Goal: Check status: Check status

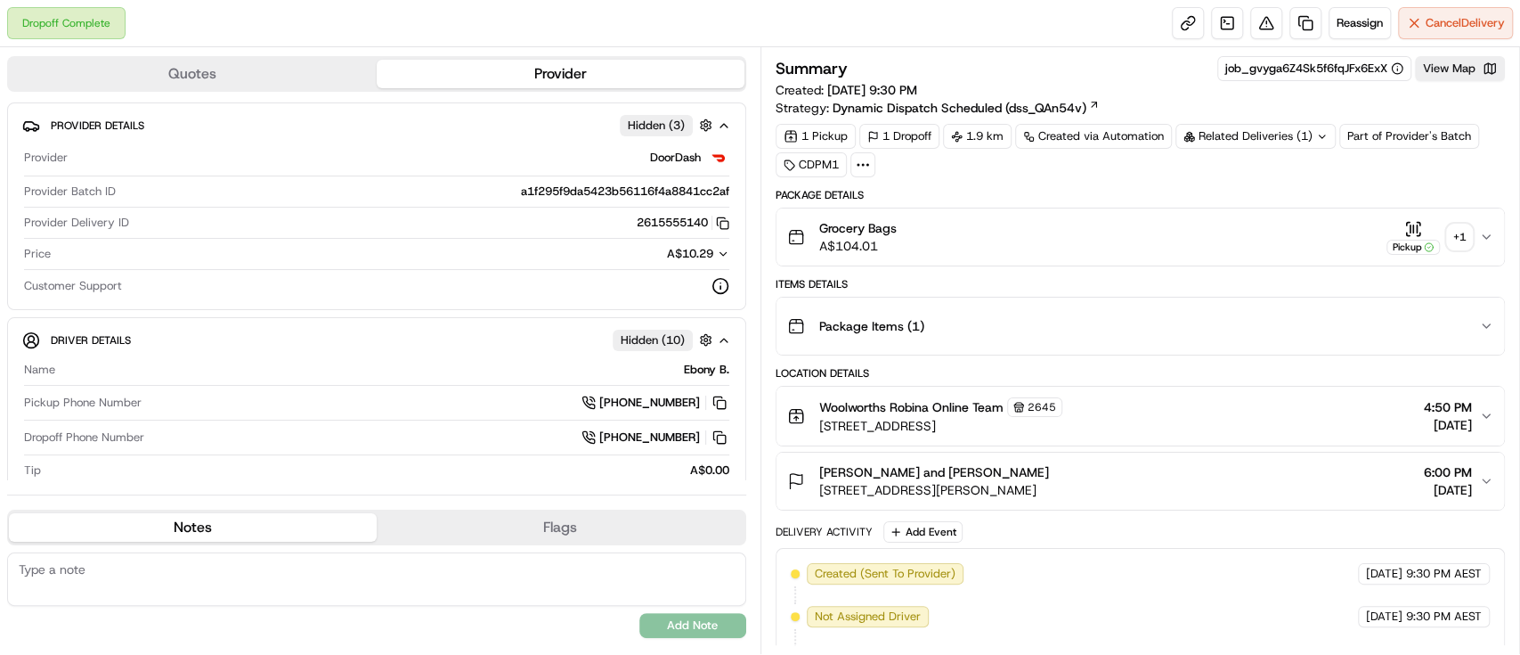
click at [1255, 140] on div "Related Deliveries (1)" at bounding box center [1255, 136] width 160 height 25
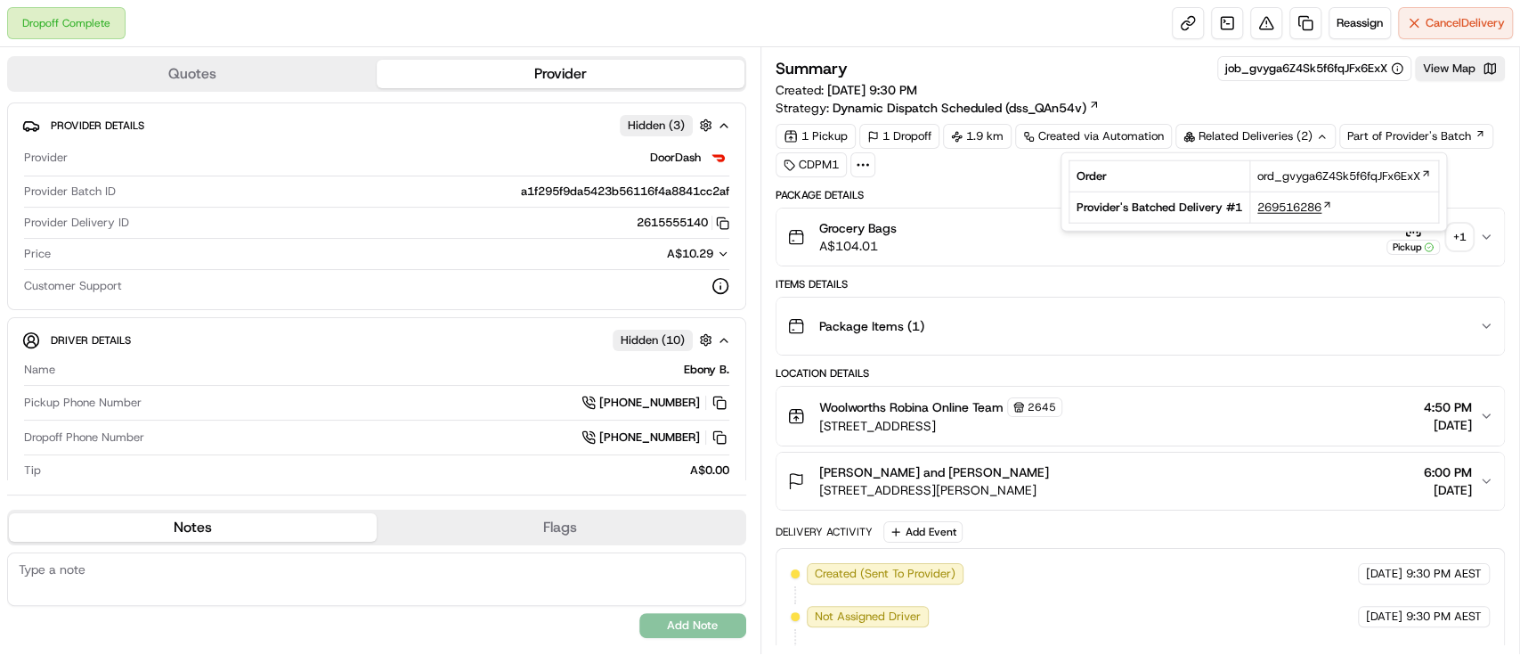
click at [1300, 203] on span "269516286" at bounding box center [1289, 207] width 64 height 16
click at [1460, 232] on div "+ 1" at bounding box center [1459, 236] width 25 height 25
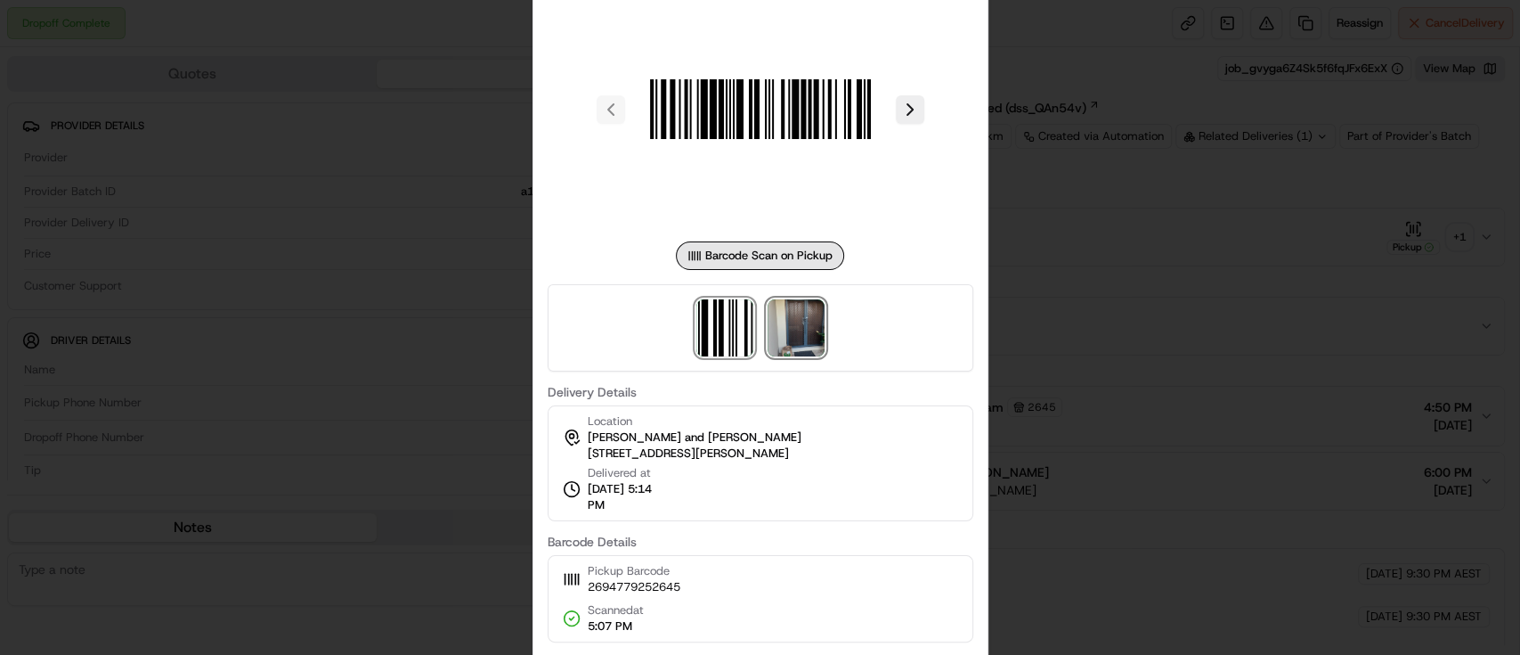
click at [793, 332] on img at bounding box center [796, 327] width 57 height 57
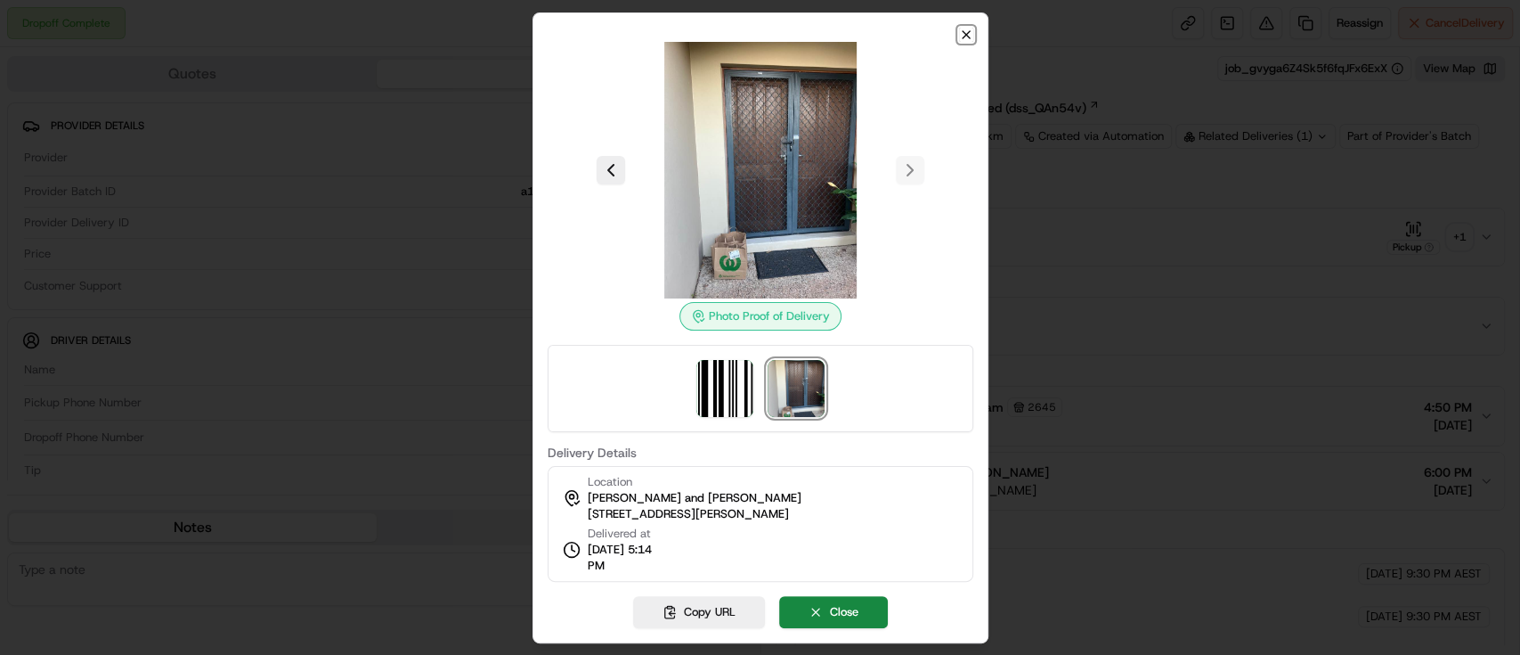
click at [966, 34] on icon "button" at bounding box center [966, 34] width 7 height 7
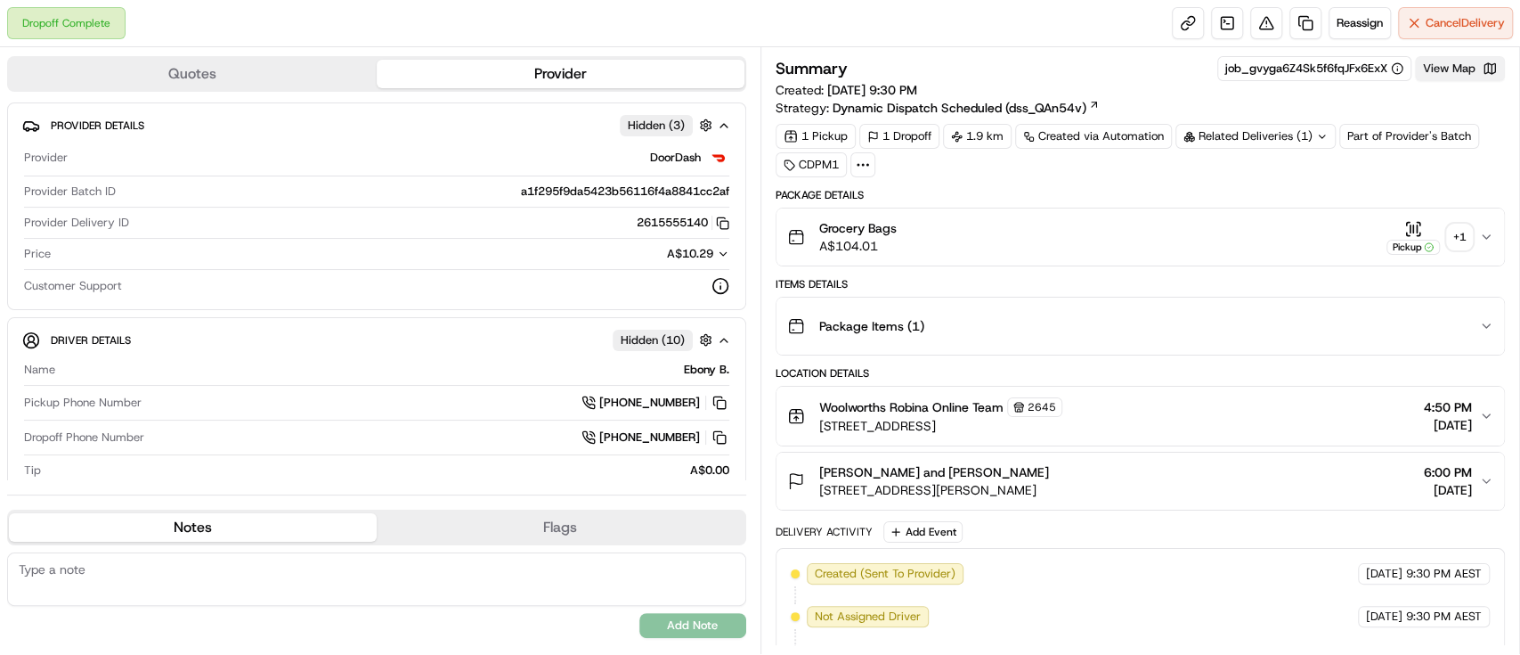
click at [1456, 76] on button "View Map" at bounding box center [1460, 68] width 90 height 25
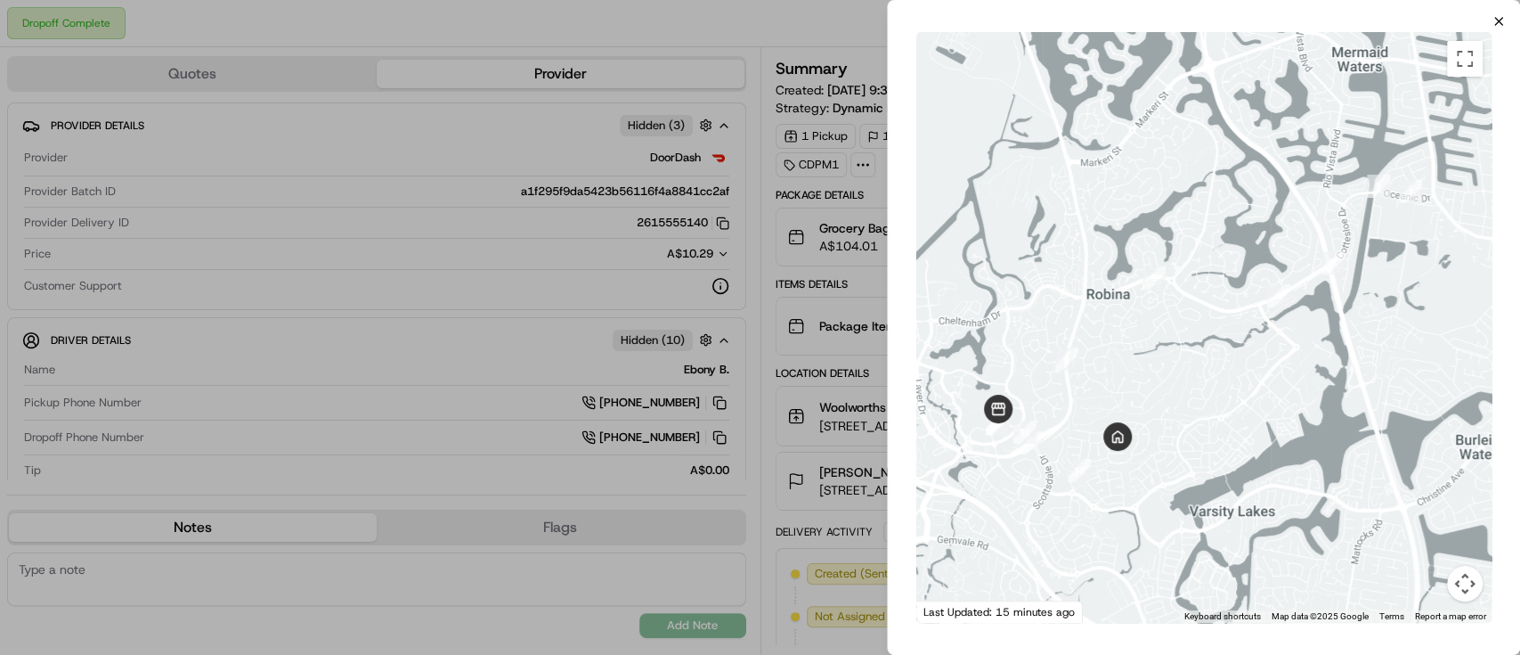
click at [1501, 28] on div "← Move left → Move right ↑ Move up ↓ Move down + Zoom in - Zoom out Home Jump l…" at bounding box center [1204, 327] width 632 height 598
click at [1494, 12] on div "Close ← Move left → Move right ↑ Move up ↓ Move down + Zoom in - Zoom out Home …" at bounding box center [1203, 327] width 633 height 655
click at [1493, 21] on icon "button" at bounding box center [1499, 21] width 14 height 14
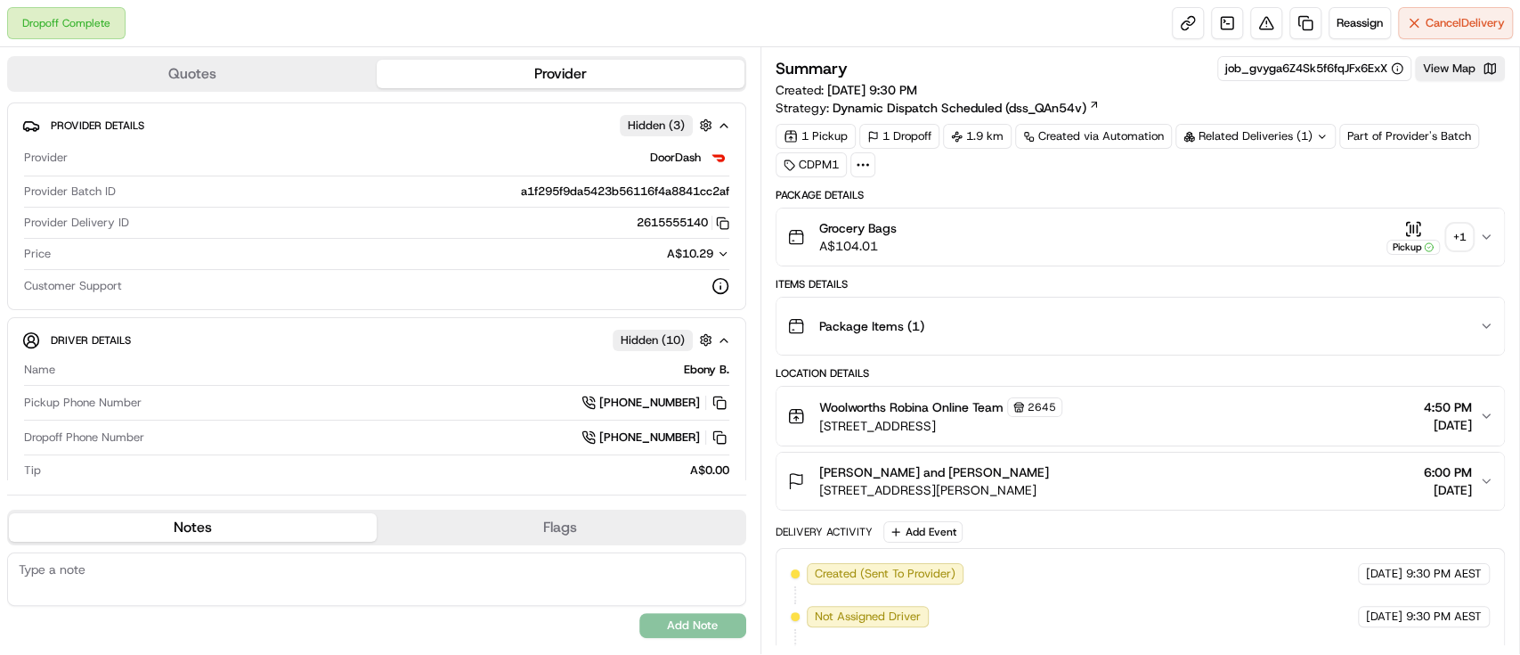
click at [1469, 242] on div "+ 1" at bounding box center [1459, 236] width 25 height 25
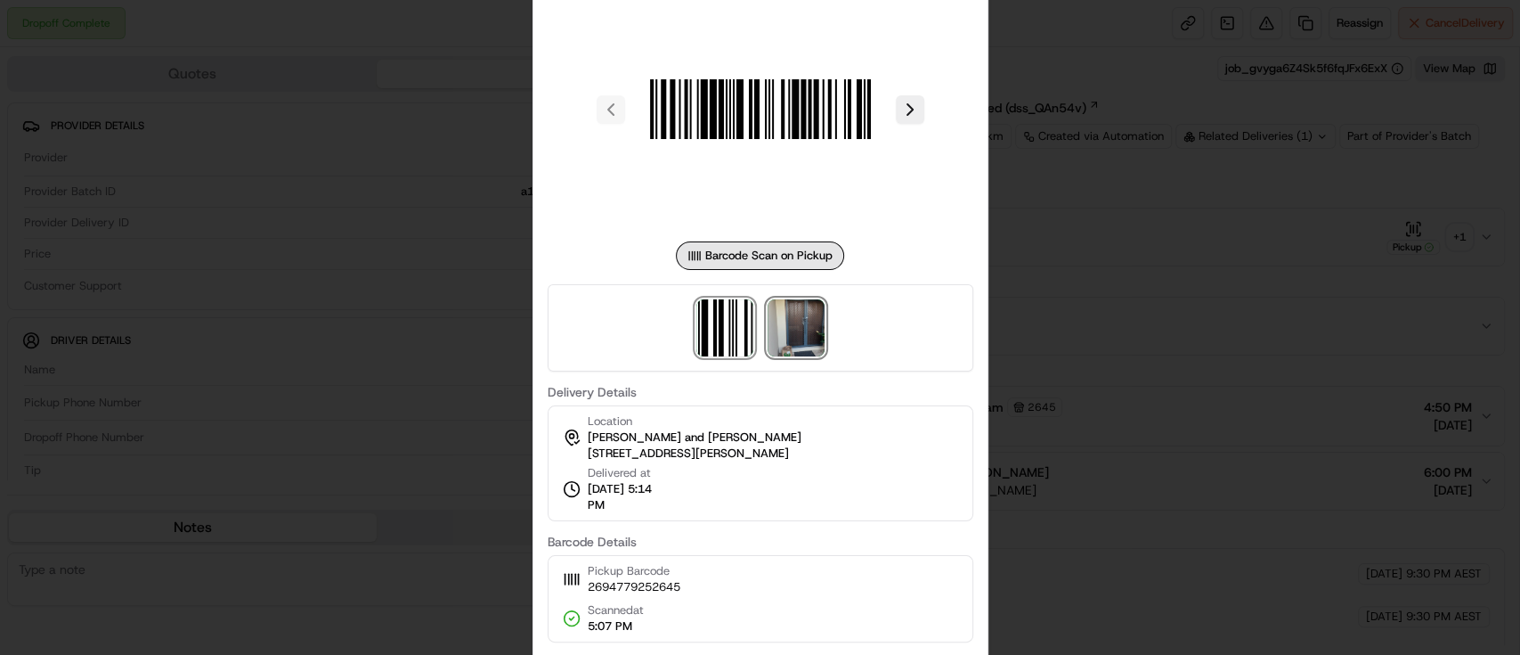
click at [808, 333] on img at bounding box center [796, 327] width 57 height 57
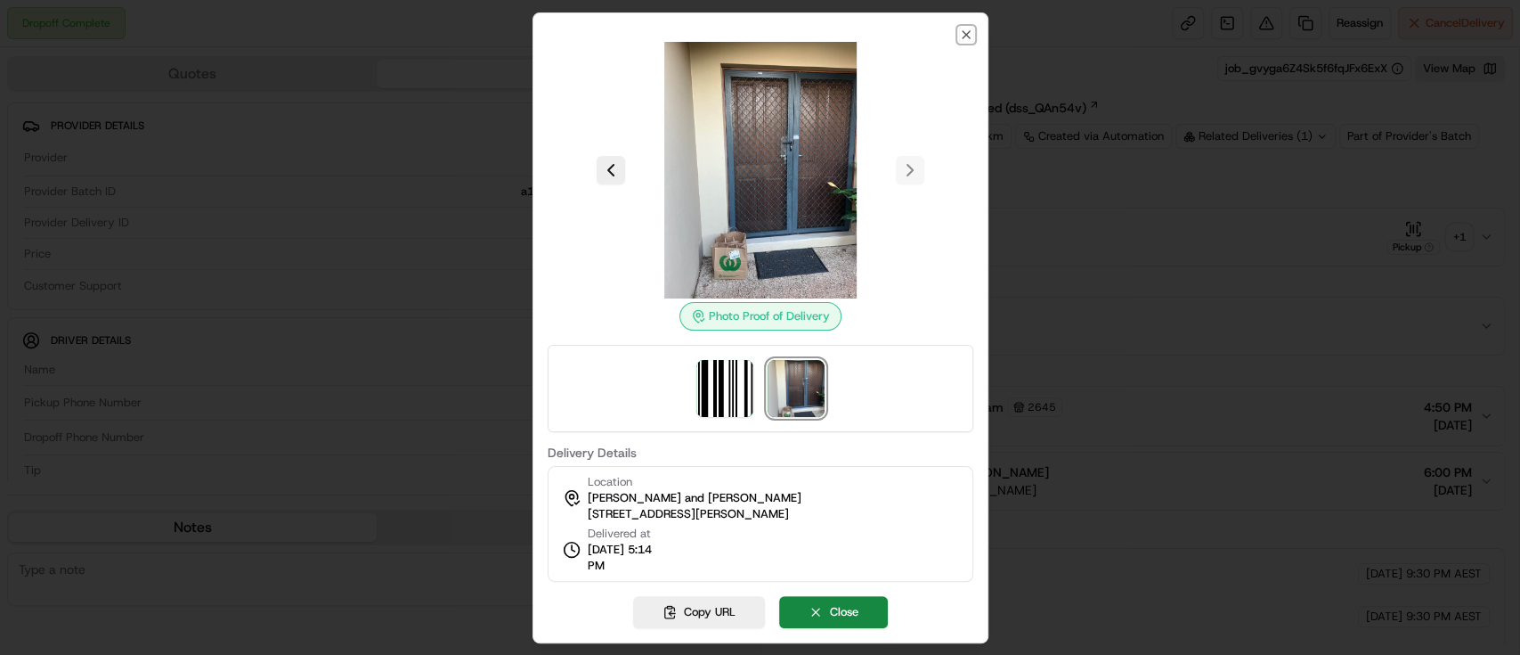
click at [963, 32] on icon "button" at bounding box center [966, 34] width 7 height 7
